Goal: Transaction & Acquisition: Purchase product/service

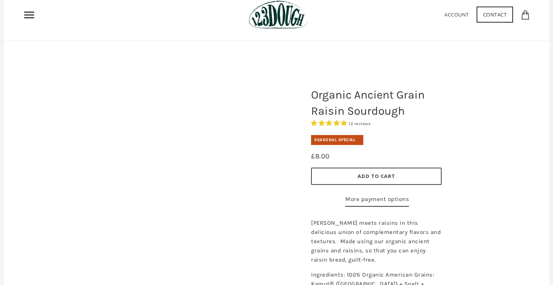
scroll to position [33, 0]
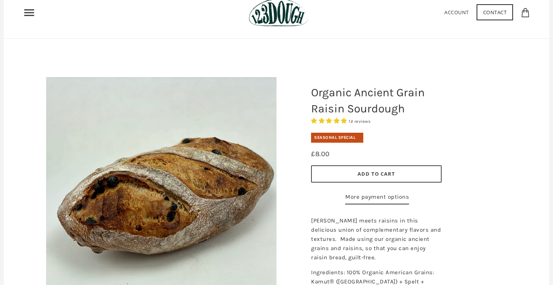
click at [367, 174] on span "Add to Cart" at bounding box center [376, 173] width 38 height 7
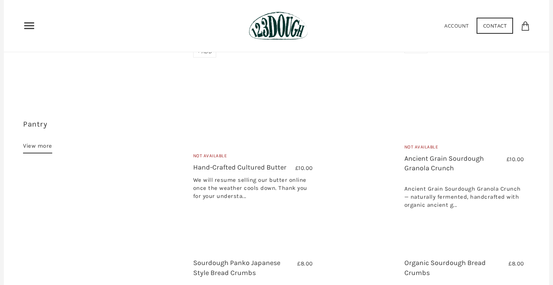
scroll to position [489, 0]
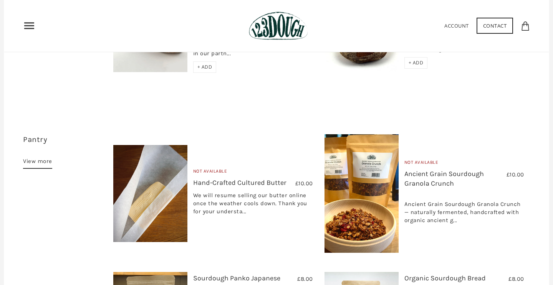
click at [43, 157] on link "View more" at bounding box center [37, 163] width 29 height 12
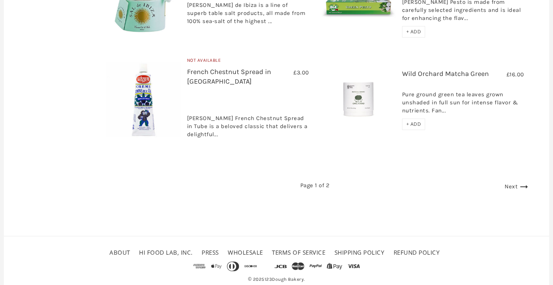
scroll to position [1302, 0]
click at [509, 184] on link "Next" at bounding box center [516, 187] width 25 height 7
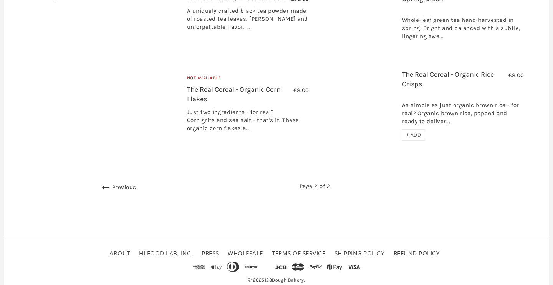
scroll to position [280, 0]
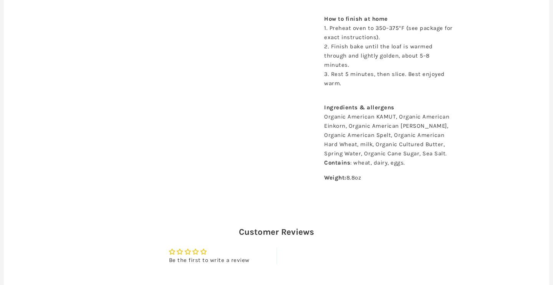
scroll to position [529, 0]
